Goal: Task Accomplishment & Management: Manage account settings

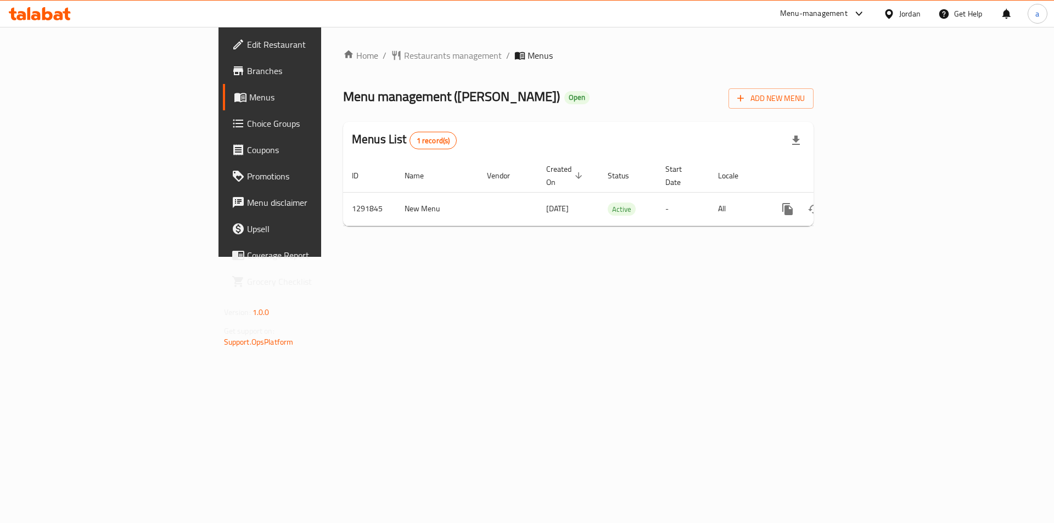
click at [223, 130] on link "Choice Groups" at bounding box center [309, 123] width 172 height 26
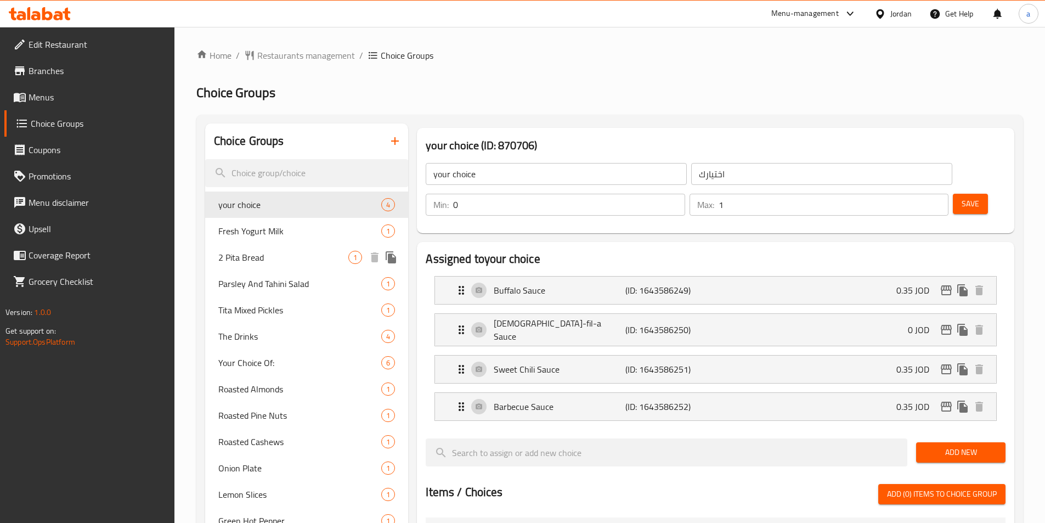
click at [277, 256] on span "2 Pita Bread" at bounding box center [283, 257] width 131 height 13
type input "2 Pita Bread"
type input "2 خبز بيتا"
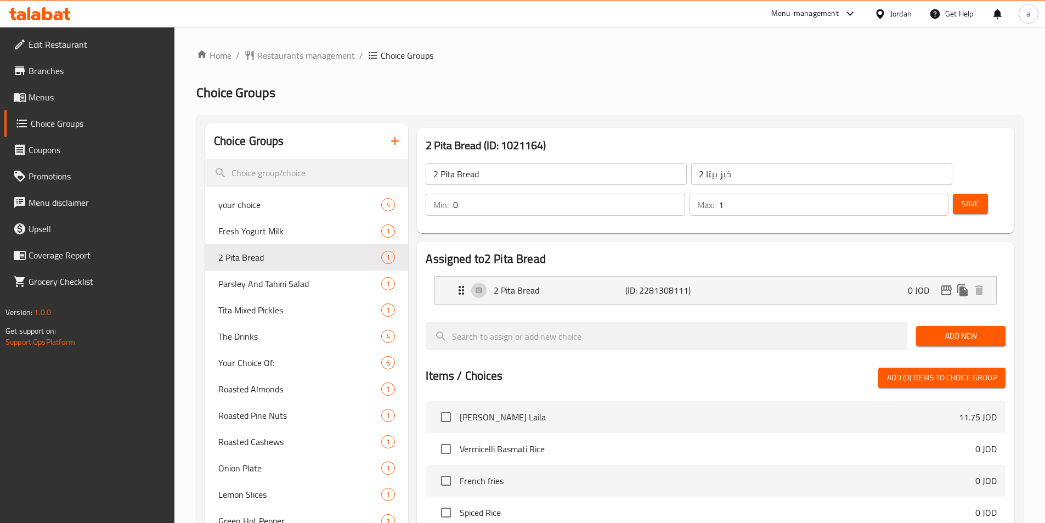
click at [631, 71] on div "Home / Restaurants management / Choice Groups Choice Groups Choice Groups your …" at bounding box center [609, 456] width 827 height 814
click at [281, 334] on span "The Drinks" at bounding box center [283, 336] width 131 height 13
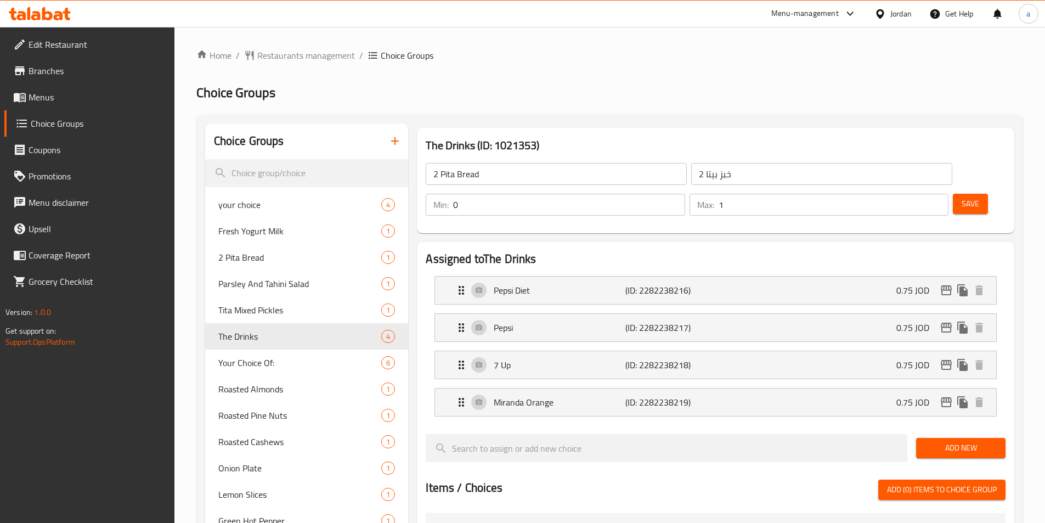
type input "The Drinks"
type input "مشروبات"
type input "1"
click at [693, 102] on div "Home / Restaurants management / Choice Groups Choice Groups Choice Groups your …" at bounding box center [609, 485] width 827 height 873
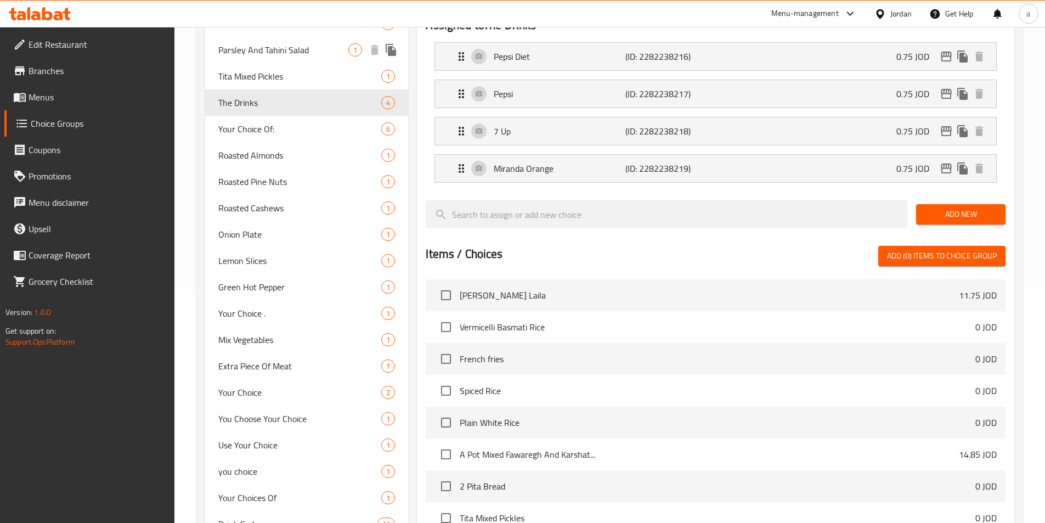
scroll to position [170, 0]
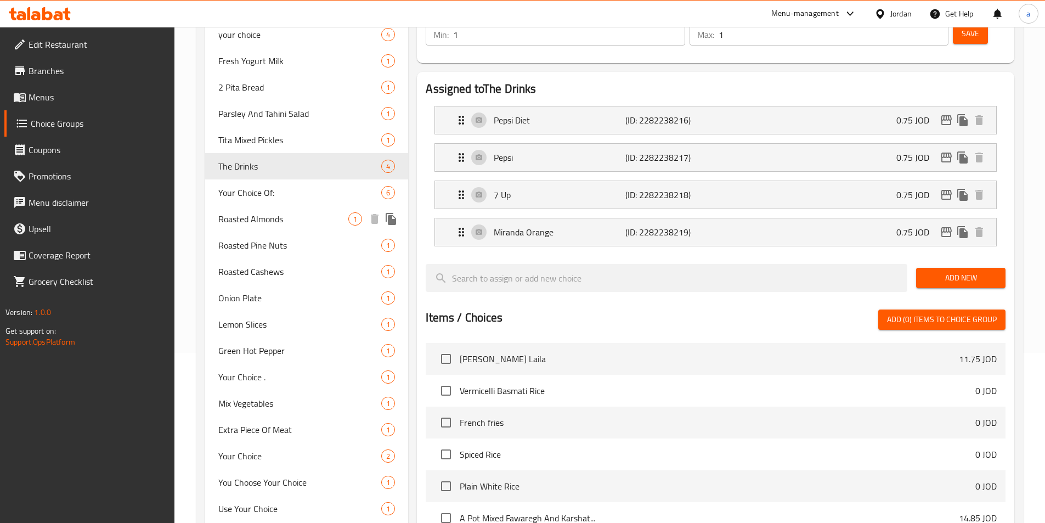
click at [280, 217] on span "Roasted Almonds" at bounding box center [283, 218] width 131 height 13
type input "Roasted Almonds"
type input "لوز محمص"
type input "0"
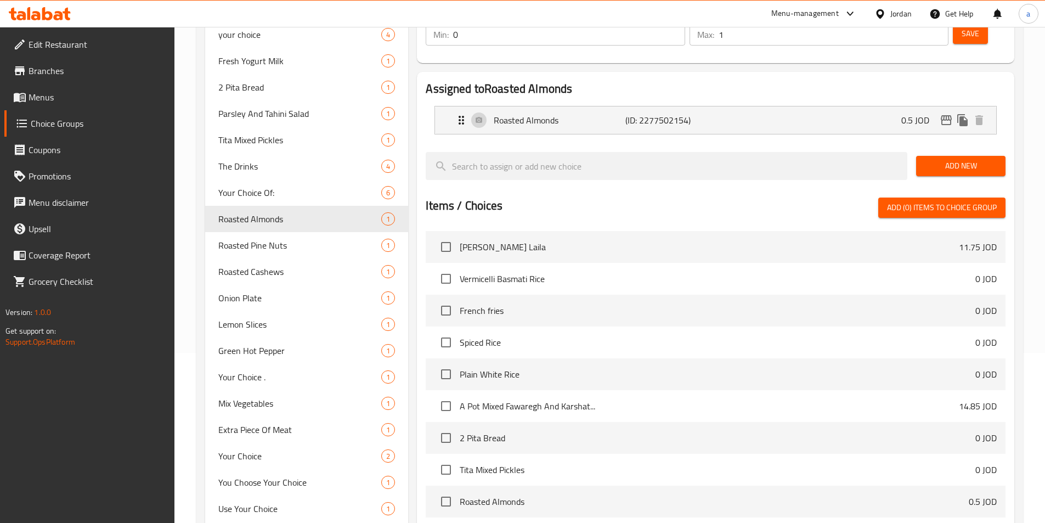
click at [685, 81] on h2 "Assigned to Roasted Almonds" at bounding box center [716, 89] width 580 height 16
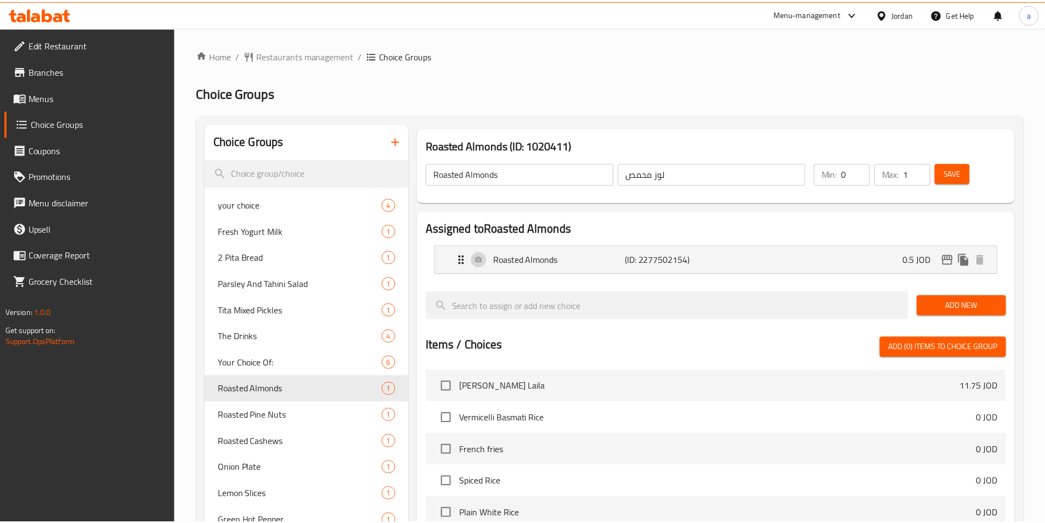
scroll to position [362, 0]
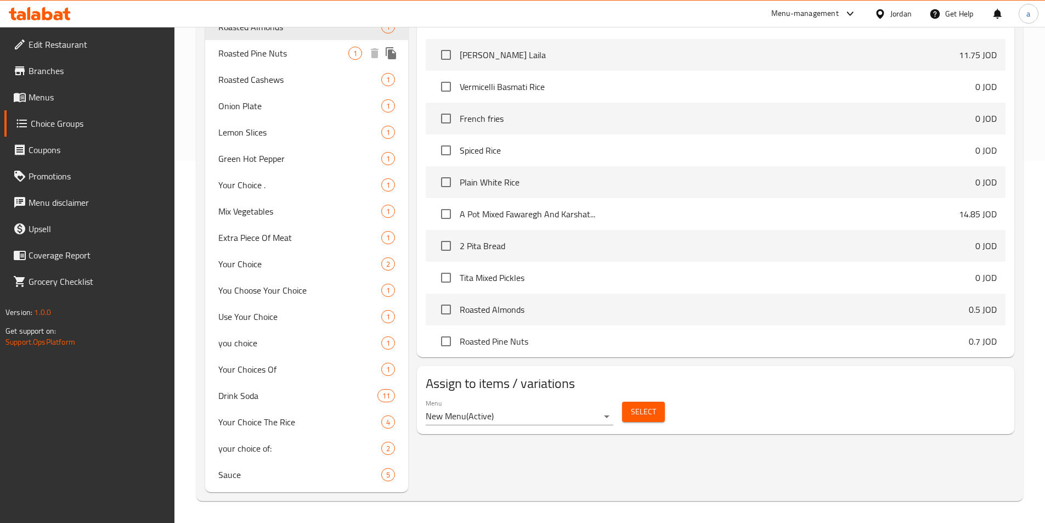
click at [295, 57] on span "Roasted Pine Nuts" at bounding box center [283, 53] width 131 height 13
type input "Roasted Pine Nuts"
type input "صنوبر محمص"
click at [282, 83] on span "Roasted Cashews" at bounding box center [283, 79] width 131 height 13
type input "Roasted Cashews"
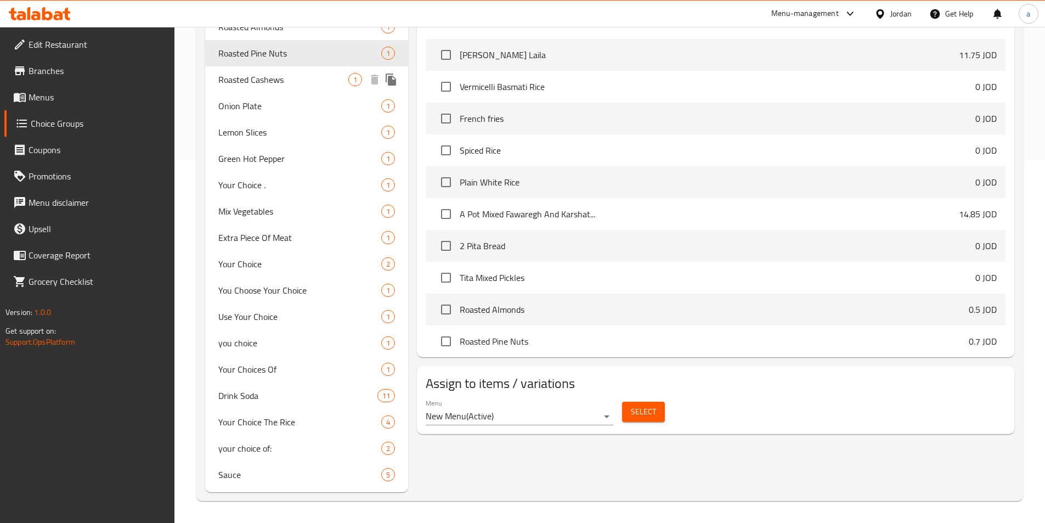
type input "كاجو محمص"
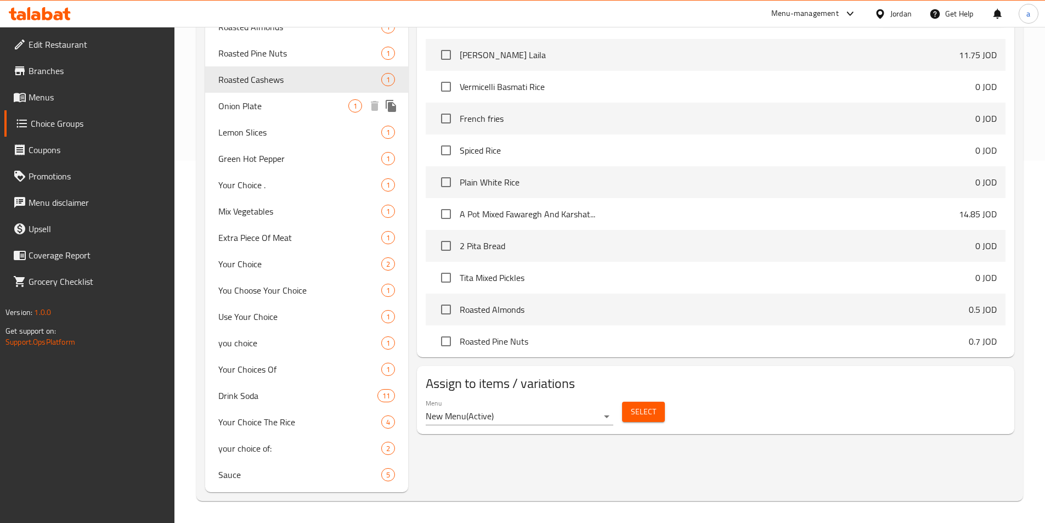
click at [251, 112] on span "Onion Plate" at bounding box center [283, 105] width 131 height 13
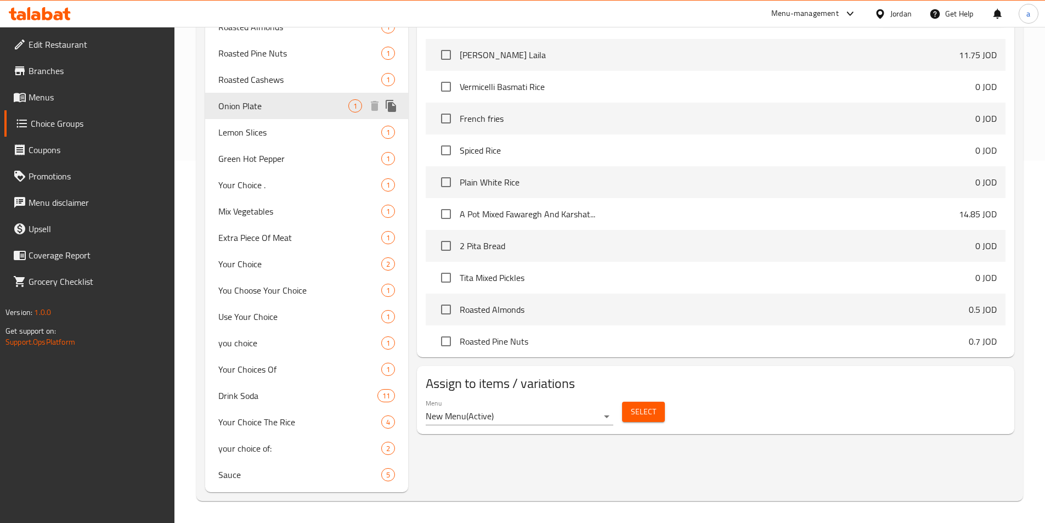
type input "Onion Plate"
type input "طبق بصل"
click at [255, 132] on span "Lemon Slices" at bounding box center [283, 132] width 131 height 13
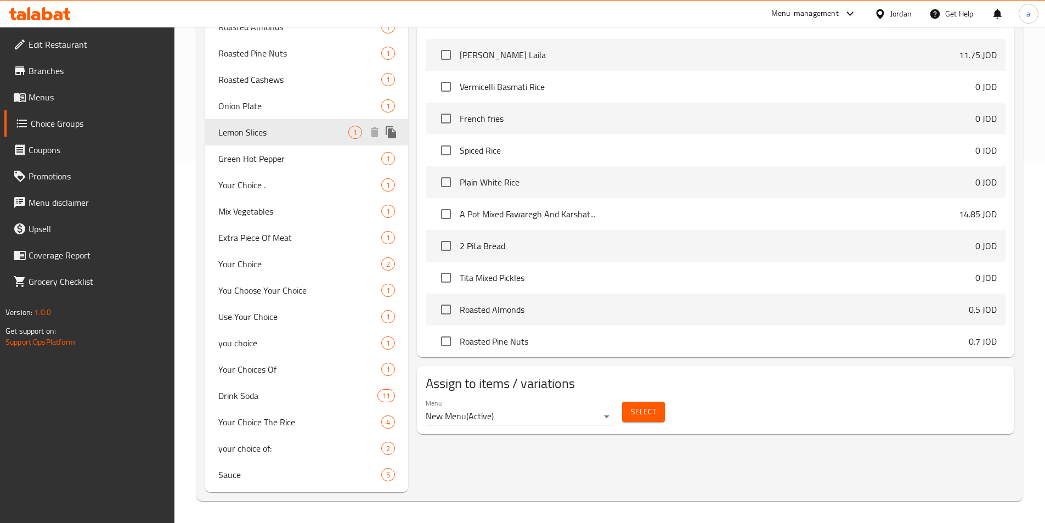
type input "Lemon Slices"
type input "[PERSON_NAME]"
click at [266, 165] on span "Green Hot Pepper" at bounding box center [283, 158] width 131 height 13
type input "Green Hot Pepper"
type input "فلفل اخضر حار"
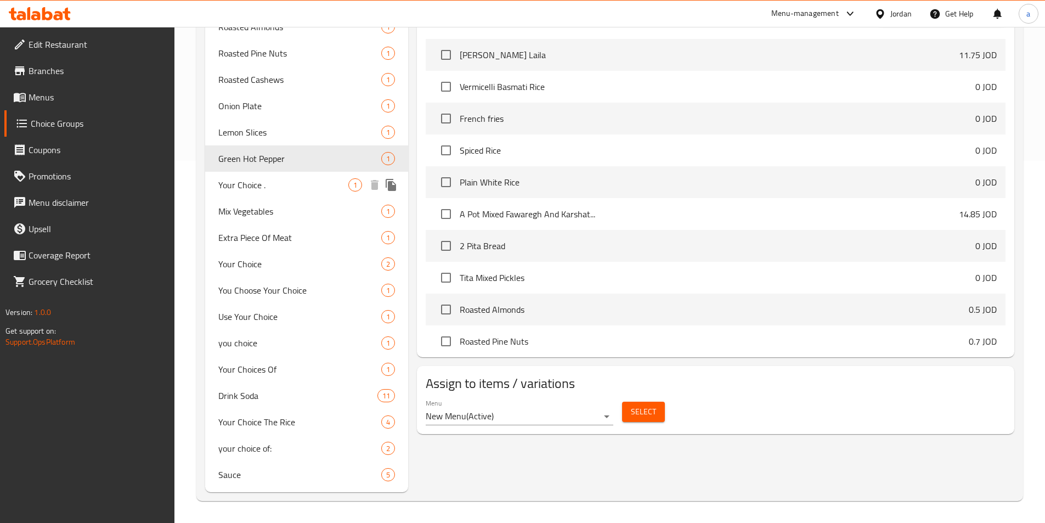
click at [267, 185] on span "Your Choice ." at bounding box center [283, 184] width 131 height 13
type input "Your Choice ."
type input "اختيارك ."
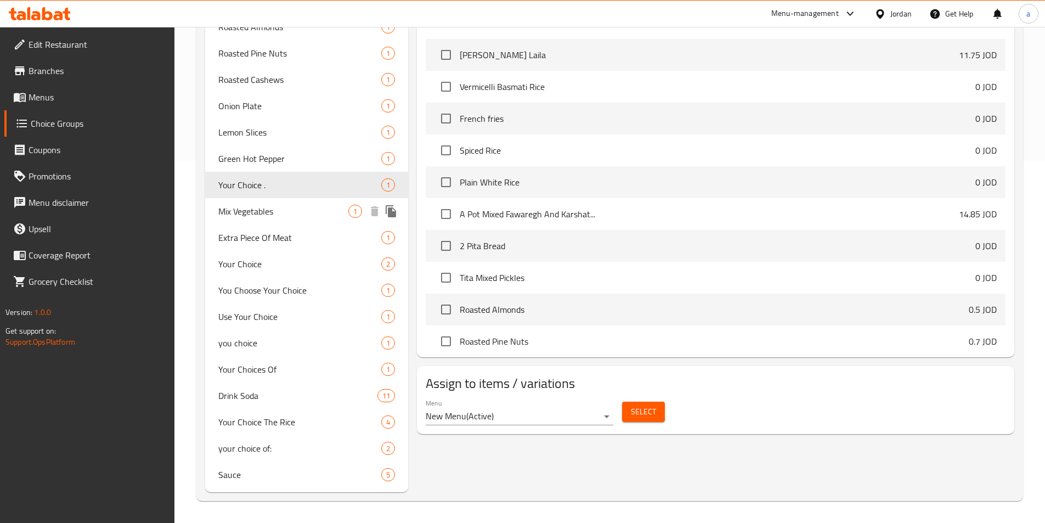
click at [256, 210] on span "Mix Vegetables" at bounding box center [283, 211] width 131 height 13
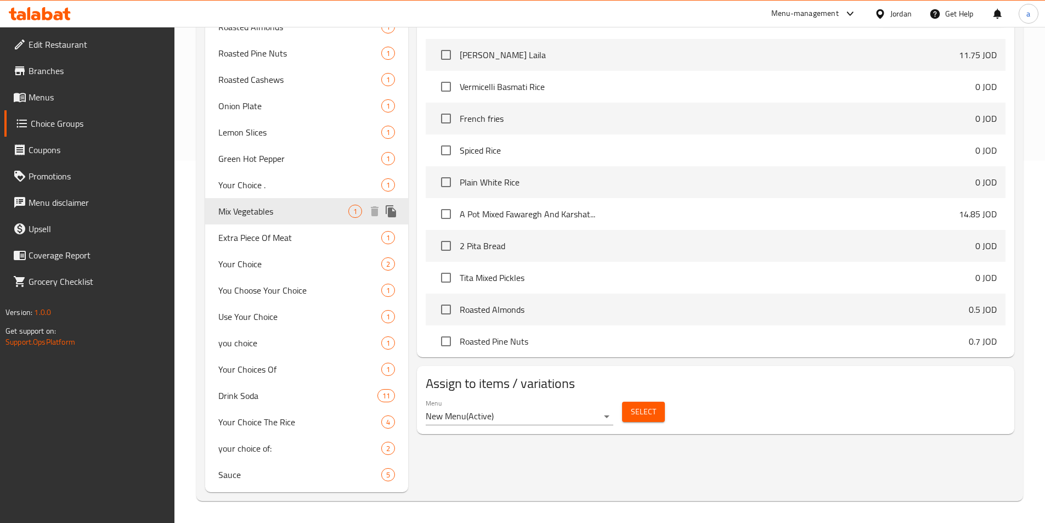
type input "Mix Vegetables"
type input "خضره مشكله"
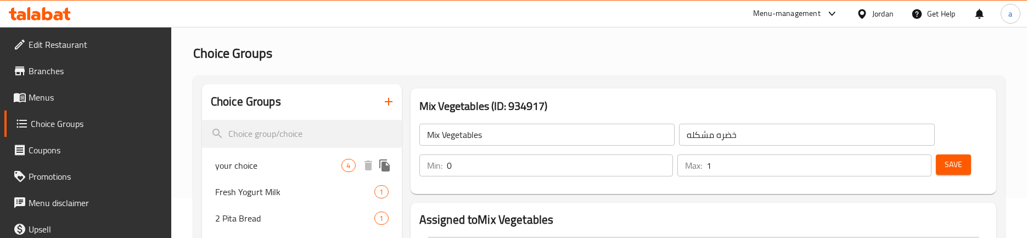
scroll to position [0, 0]
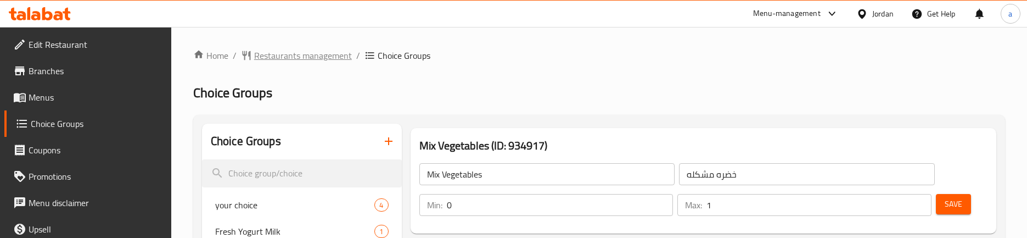
click at [305, 55] on span "Restaurants management" at bounding box center [303, 55] width 98 height 13
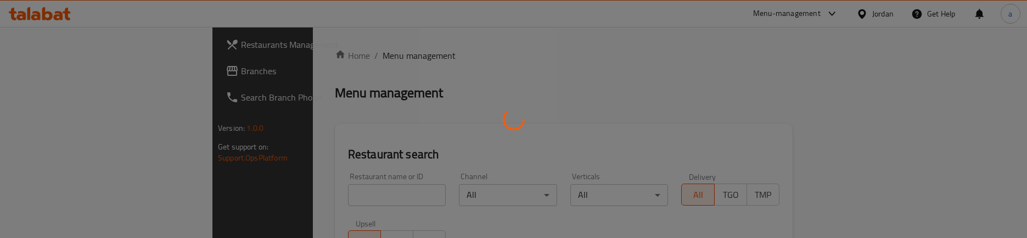
click at [58, 74] on div at bounding box center [513, 119] width 1027 height 238
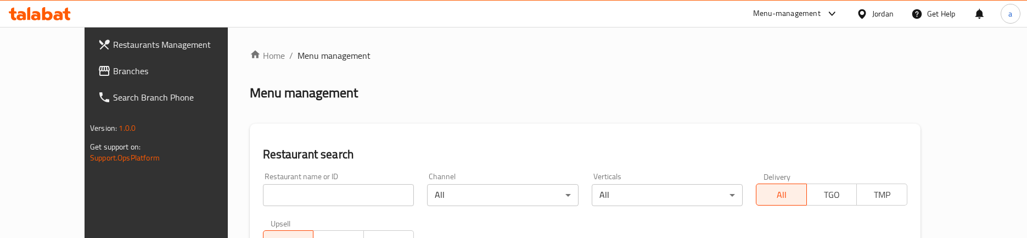
click at [113, 74] on span "Branches" at bounding box center [180, 70] width 134 height 13
